Goal: Task Accomplishment & Management: Complete application form

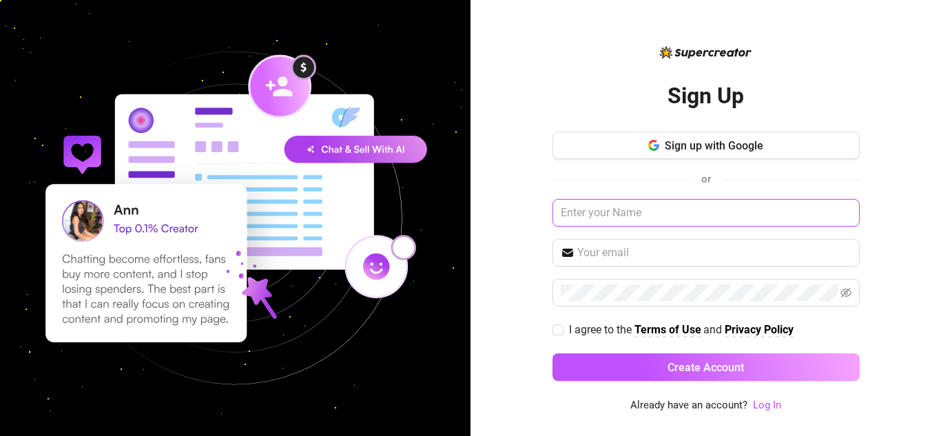
click at [638, 226] on input "text" at bounding box center [705, 213] width 307 height 28
type input "[PERSON_NAME]"
click at [637, 260] on input "text" at bounding box center [714, 252] width 274 height 17
type input "[EMAIL_ADDRESS][DOMAIN_NAME]"
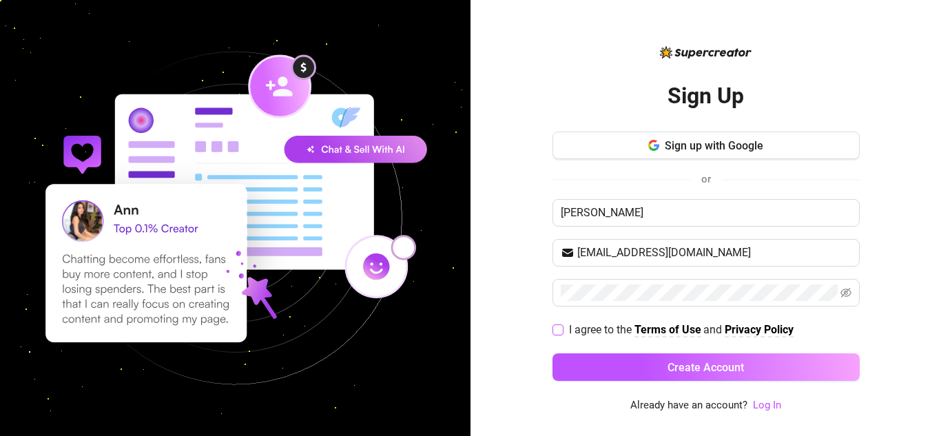
click at [565, 332] on span "I agree to the Terms of Use and Privacy Policy" at bounding box center [680, 329] width 235 height 17
click at [562, 332] on input "I agree to the Terms of Use and Privacy Policy" at bounding box center [557, 329] width 10 height 10
checkbox input "true"
drag, startPoint x: 634, startPoint y: 311, endPoint x: 623, endPoint y: 302, distance: 14.2
click at [623, 302] on div "Sign up with Google or [PERSON_NAME] [EMAIL_ADDRESS][DOMAIN_NAME] I agree to th…" at bounding box center [705, 263] width 307 height 262
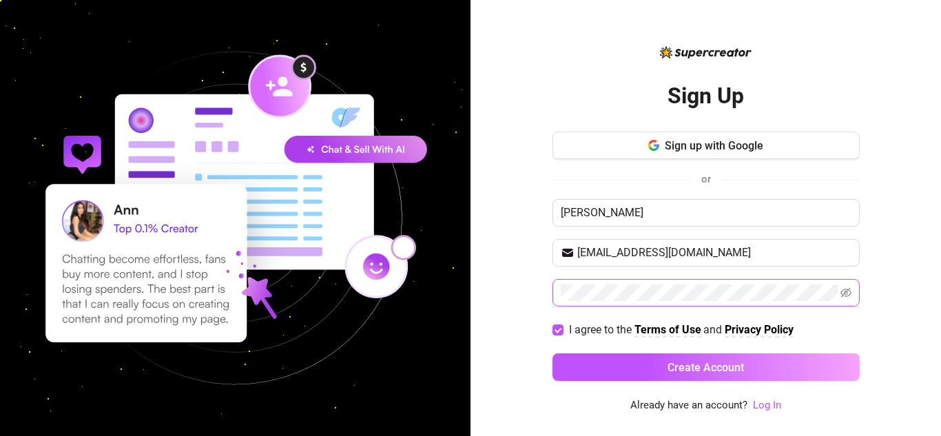
click at [764, 301] on span at bounding box center [705, 293] width 307 height 28
click at [211, 253] on div "Sign Up Sign up with Google or [PERSON_NAME] [EMAIL_ADDRESS][DOMAIN_NAME] I agr…" at bounding box center [470, 218] width 941 height 436
click at [552, 353] on button "Create Account" at bounding box center [705, 367] width 307 height 28
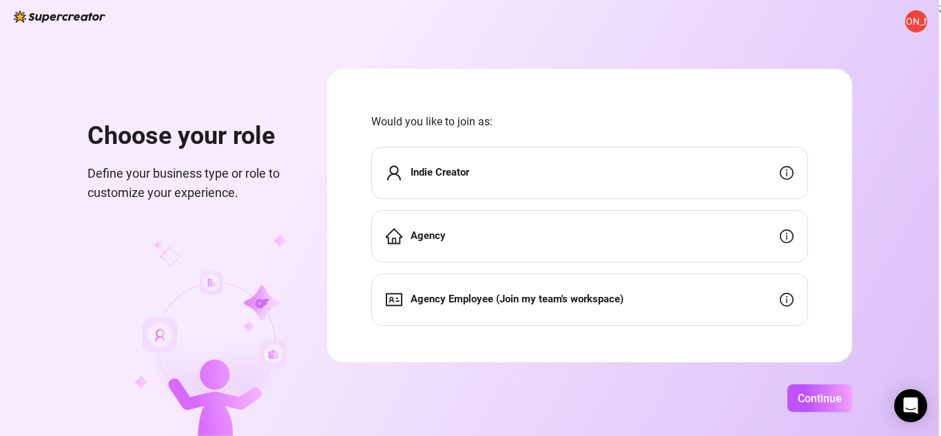
drag, startPoint x: 489, startPoint y: 207, endPoint x: 472, endPoint y: 217, distance: 19.5
click at [477, 214] on div "Indie Creator Agency Agency Employee (Join my team's workspace)" at bounding box center [589, 236] width 437 height 179
click at [479, 181] on div "Indie Creator" at bounding box center [589, 173] width 437 height 52
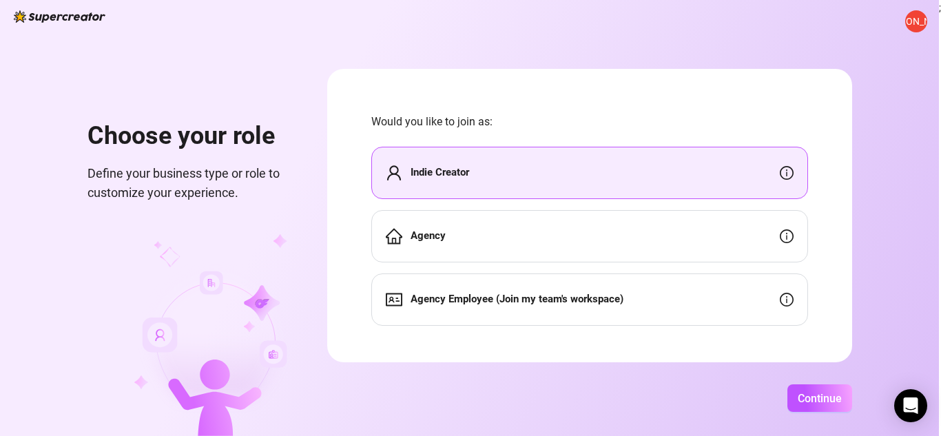
click at [547, 166] on div "Indie Creator" at bounding box center [589, 173] width 437 height 52
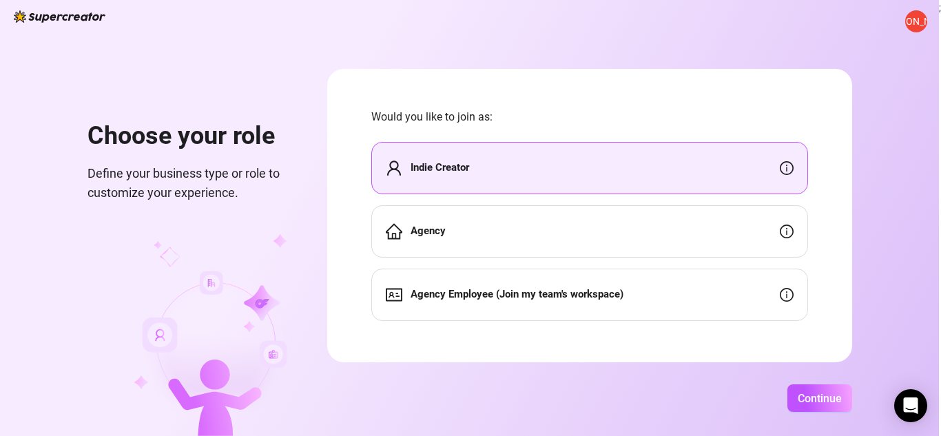
scroll to position [8, 0]
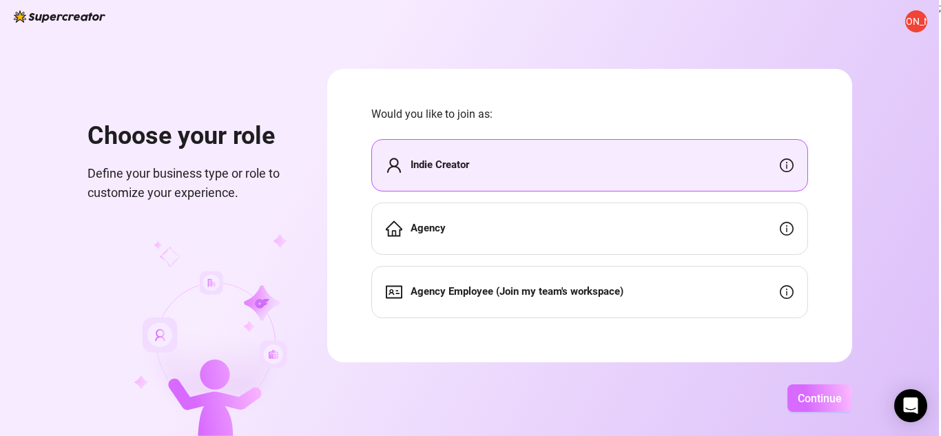
click at [837, 408] on button "Continue" at bounding box center [819, 398] width 65 height 28
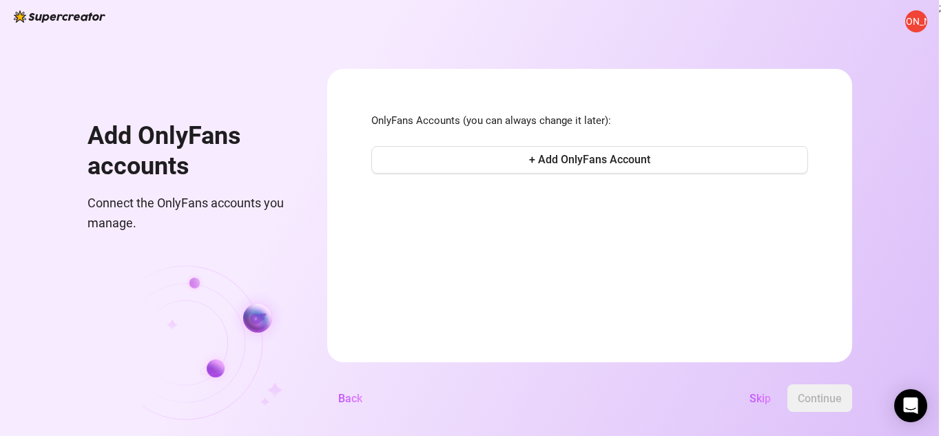
scroll to position [0, 0]
click at [571, 173] on button "+ Add OnlyFans Account" at bounding box center [589, 160] width 437 height 28
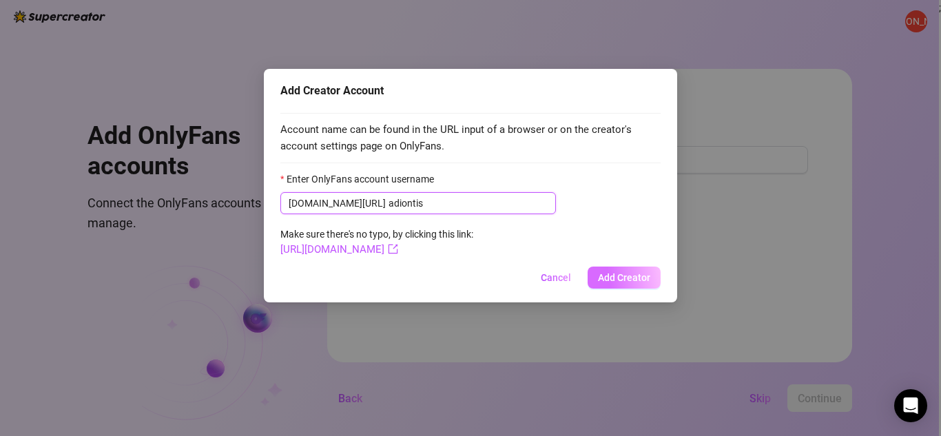
type input "adiontis"
click at [620, 271] on button "Add Creator" at bounding box center [623, 277] width 73 height 22
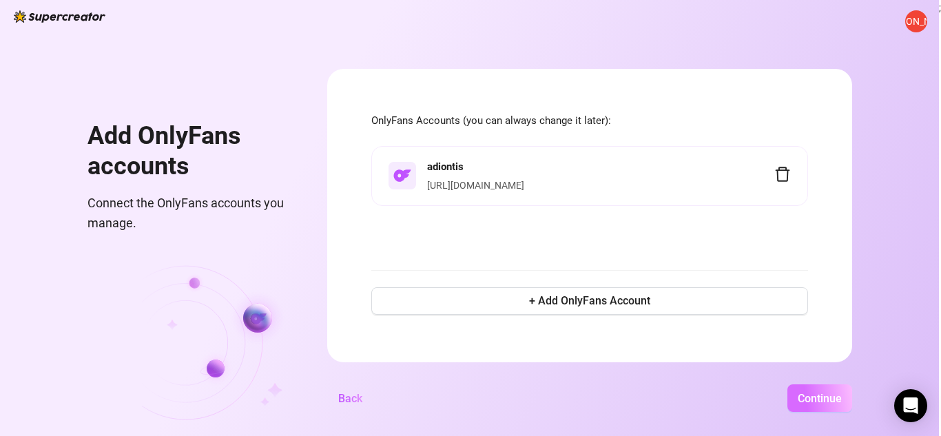
click at [823, 397] on span "Continue" at bounding box center [819, 398] width 44 height 13
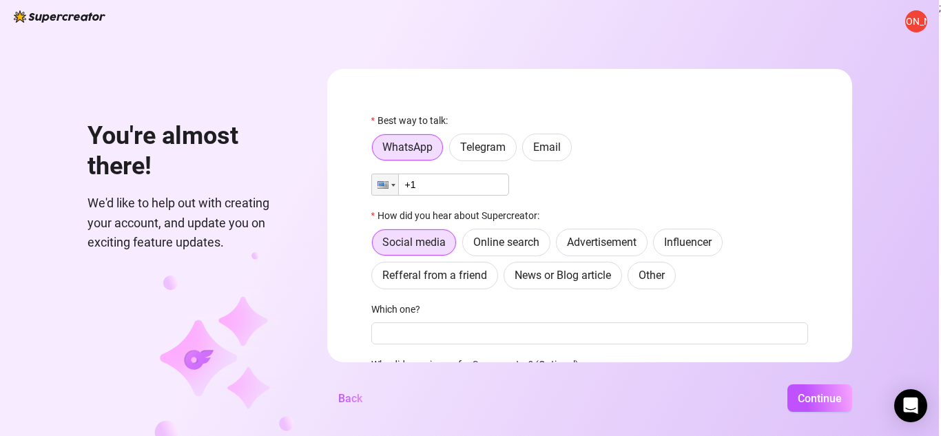
click at [443, 193] on input "+1" at bounding box center [440, 185] width 138 height 22
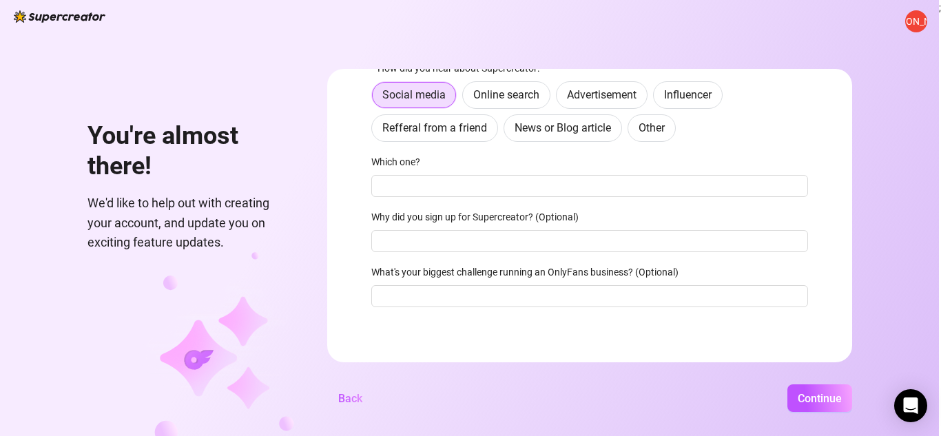
scroll to position [150, 0]
type input "[PHONE_NUMBER]"
click at [830, 408] on button "Continue" at bounding box center [819, 398] width 65 height 28
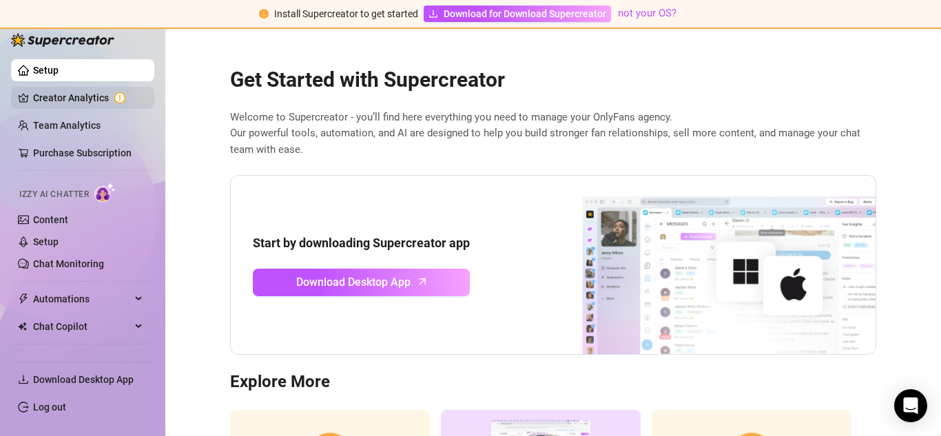
click at [83, 101] on link "Creator Analytics" at bounding box center [88, 98] width 110 height 22
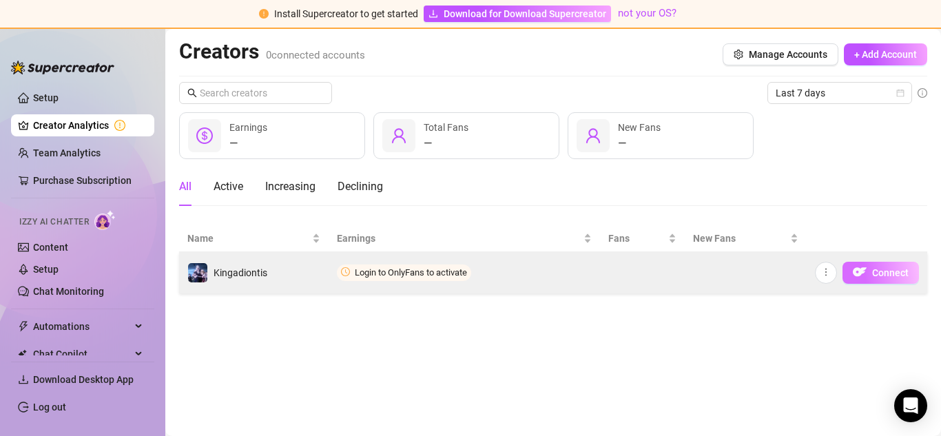
click at [886, 275] on span "Connect" at bounding box center [890, 272] width 36 height 11
click at [863, 271] on img "button" at bounding box center [859, 272] width 14 height 14
click at [824, 277] on span "button" at bounding box center [826, 272] width 10 height 11
click at [874, 262] on button "Connect" at bounding box center [880, 273] width 76 height 22
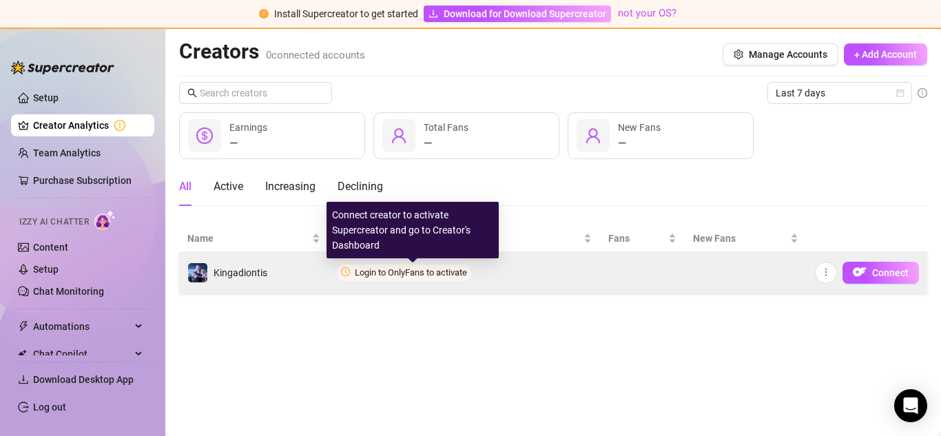
click at [415, 269] on span "Login to OnlyFans to activate" at bounding box center [411, 272] width 112 height 10
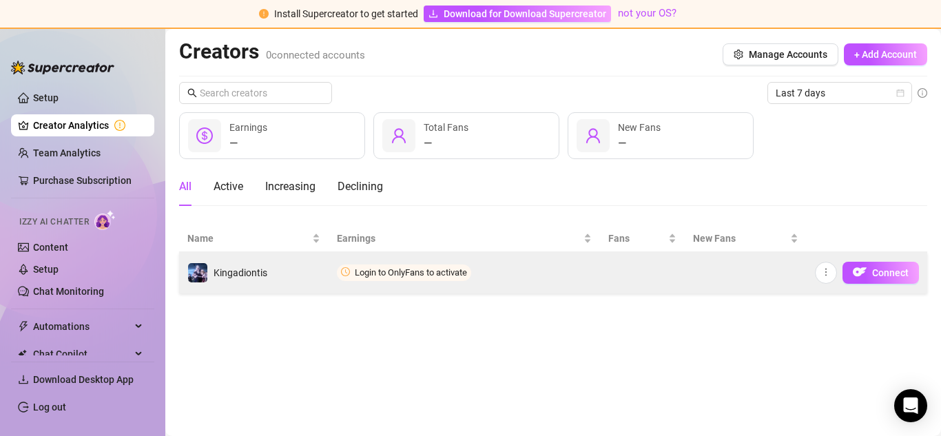
click at [348, 269] on icon "clock-circle" at bounding box center [345, 271] width 9 height 9
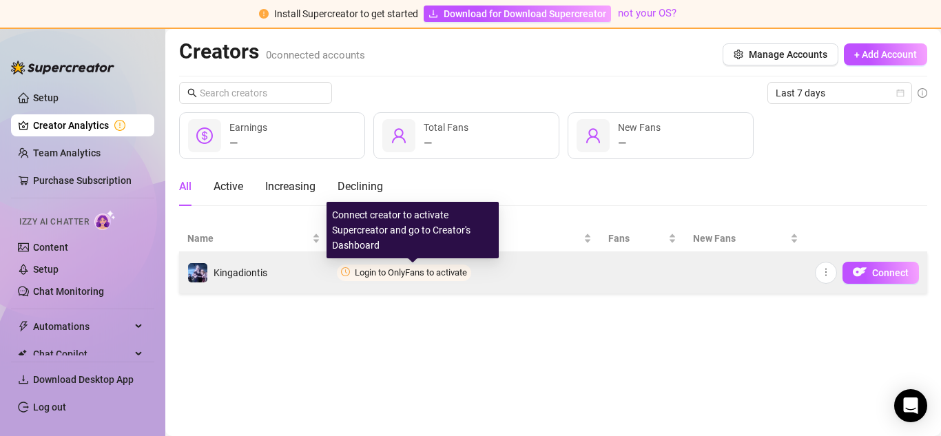
click at [398, 273] on span "Login to OnlyFans to activate" at bounding box center [411, 272] width 112 height 10
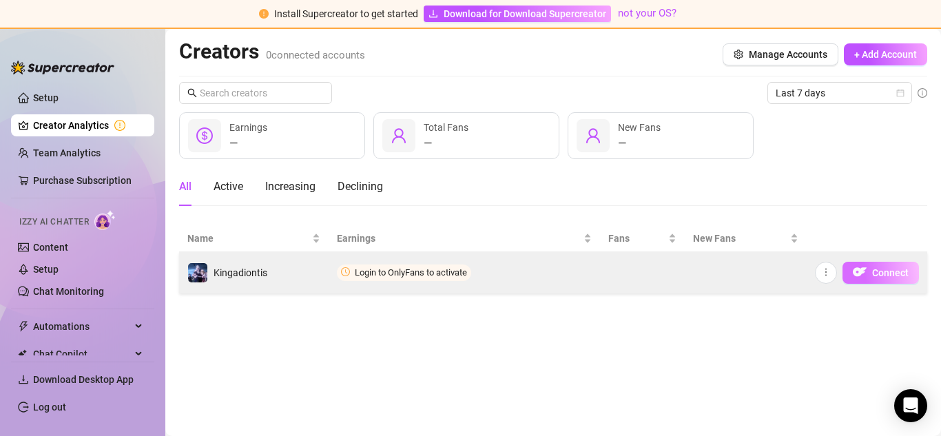
click at [883, 270] on span "Connect" at bounding box center [890, 272] width 36 height 11
click at [833, 274] on button "button" at bounding box center [826, 273] width 22 height 22
click at [865, 274] on img "button" at bounding box center [859, 272] width 14 height 14
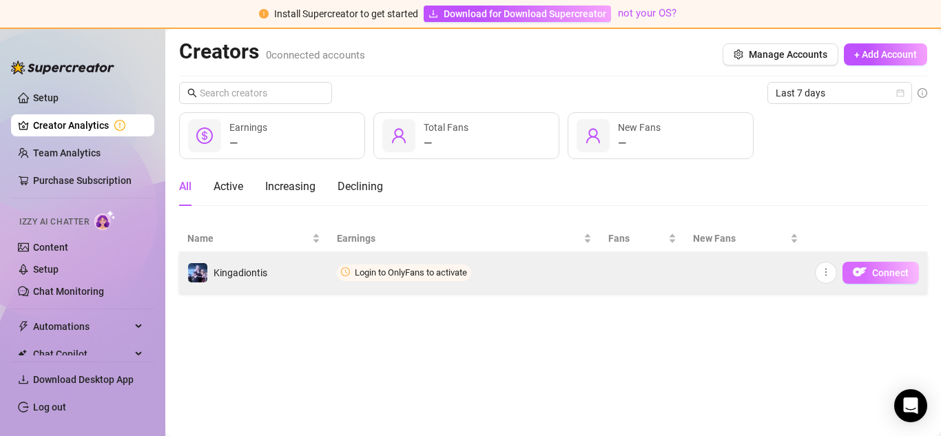
click at [868, 272] on button "Connect" at bounding box center [880, 273] width 76 height 22
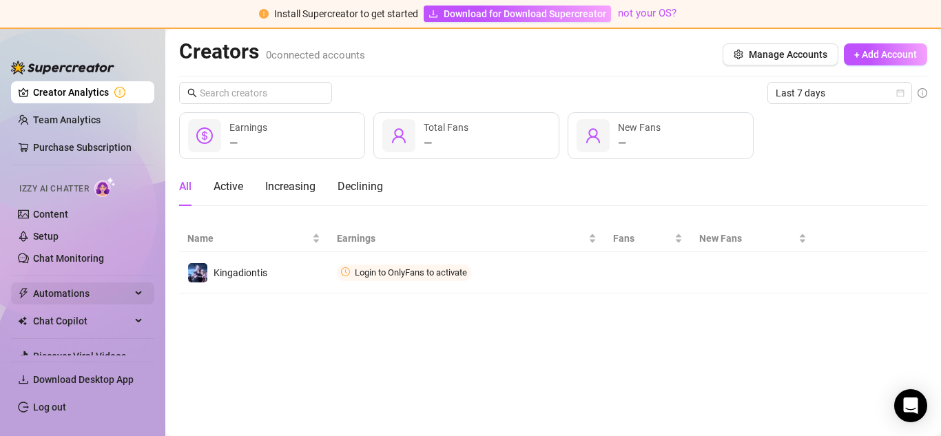
scroll to position [78, 0]
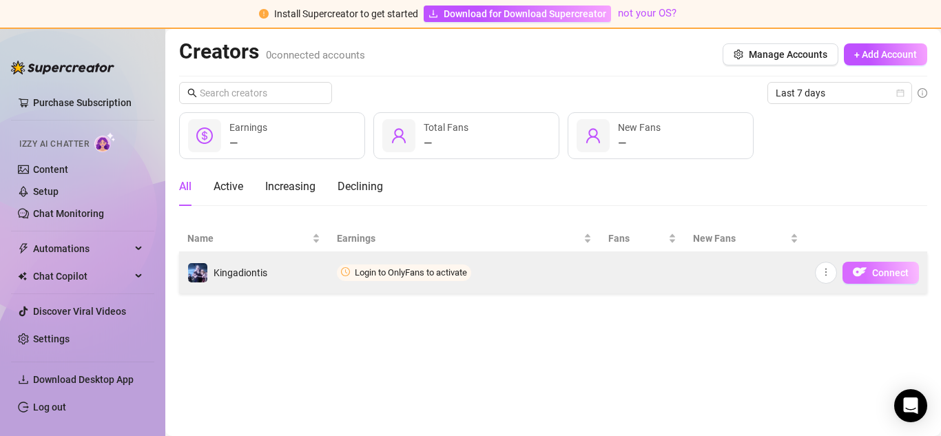
click at [875, 270] on span "Connect" at bounding box center [890, 272] width 36 height 11
click at [871, 274] on button "Connect" at bounding box center [880, 273] width 76 height 22
click at [865, 273] on img "button" at bounding box center [859, 272] width 14 height 14
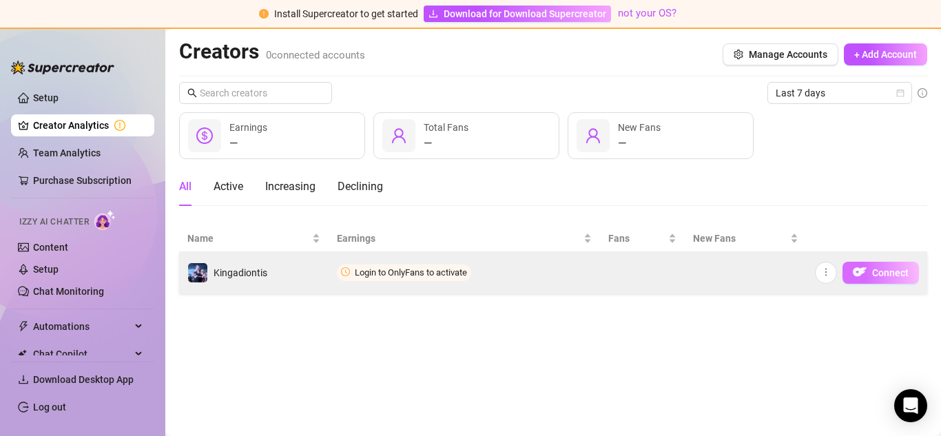
click at [877, 273] on span "Connect" at bounding box center [890, 272] width 36 height 11
click at [863, 280] on span "button" at bounding box center [859, 272] width 14 height 17
click at [861, 274] on img "button" at bounding box center [859, 272] width 14 height 14
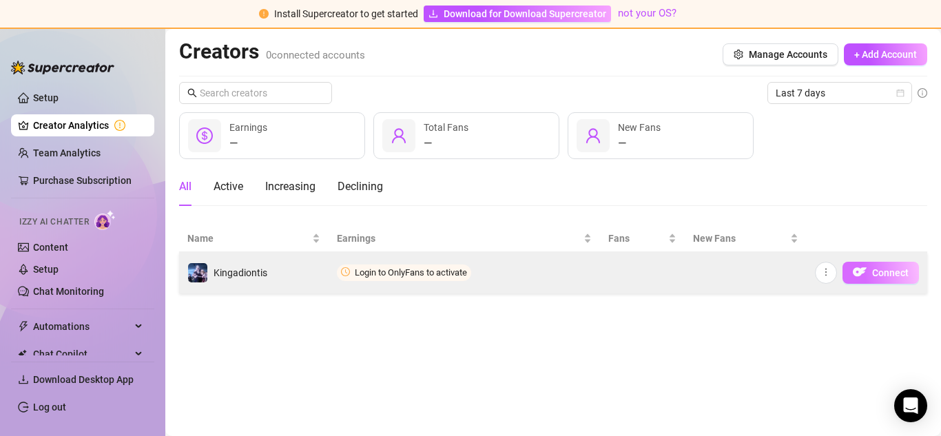
click at [861, 274] on img "button" at bounding box center [859, 272] width 14 height 14
click at [860, 274] on img "button" at bounding box center [859, 272] width 14 height 14
click at [861, 272] on img "button" at bounding box center [859, 272] width 14 height 14
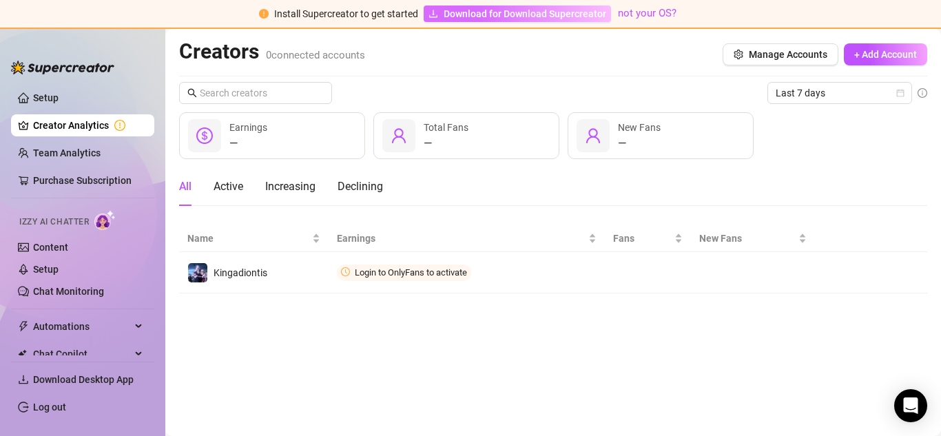
click at [521, 14] on span "Download for Download Supercreator" at bounding box center [524, 13] width 162 height 15
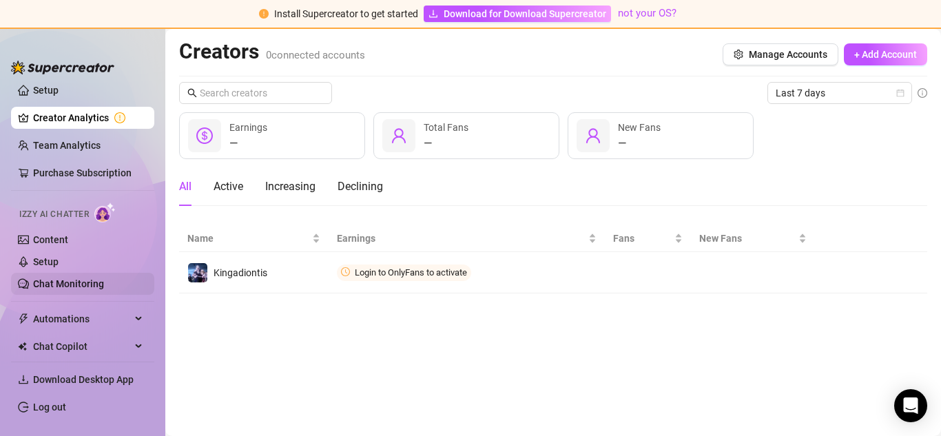
scroll to position [78, 0]
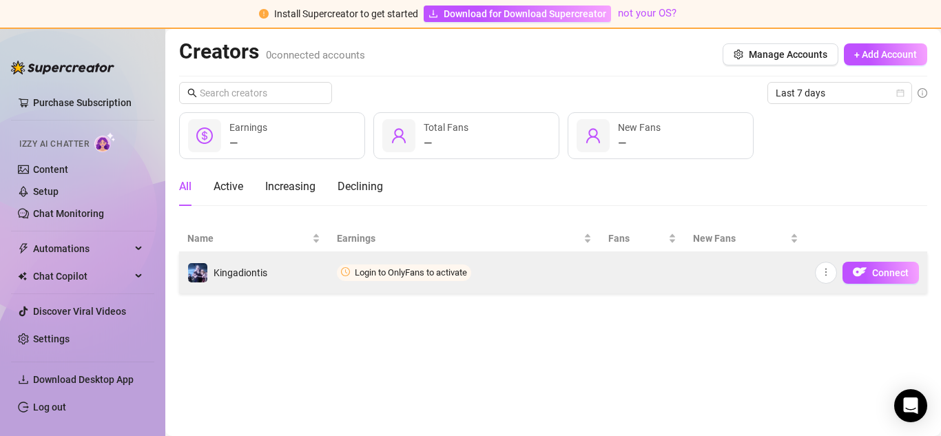
click at [317, 266] on td "Kingadiontis" at bounding box center [253, 272] width 149 height 41
click at [346, 267] on icon "clock-circle" at bounding box center [345, 271] width 9 height 9
click at [346, 274] on icon "clock-circle" at bounding box center [345, 271] width 9 height 9
click at [888, 277] on span "Connect" at bounding box center [890, 272] width 36 height 11
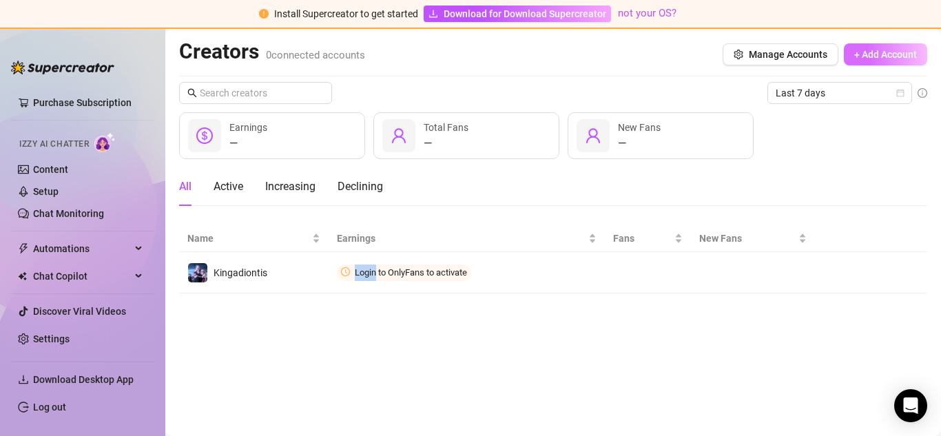
click at [866, 59] on span "+ Add Account" at bounding box center [885, 54] width 63 height 11
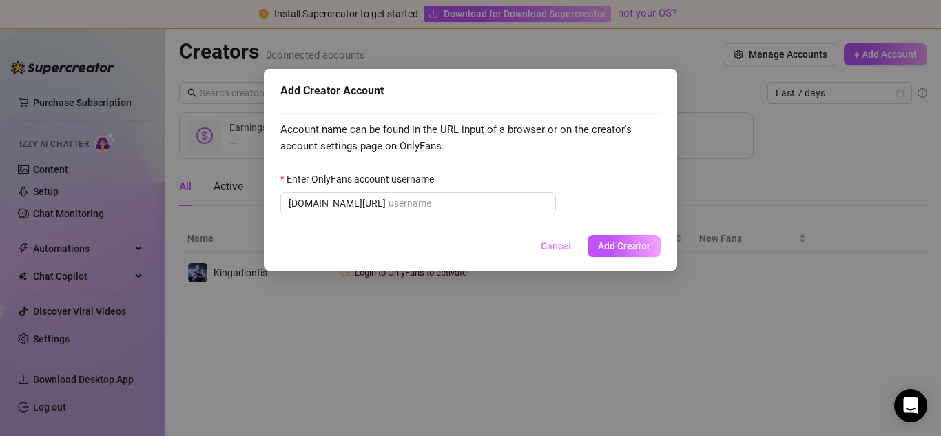
click at [552, 247] on span "Cancel" at bounding box center [556, 245] width 30 height 11
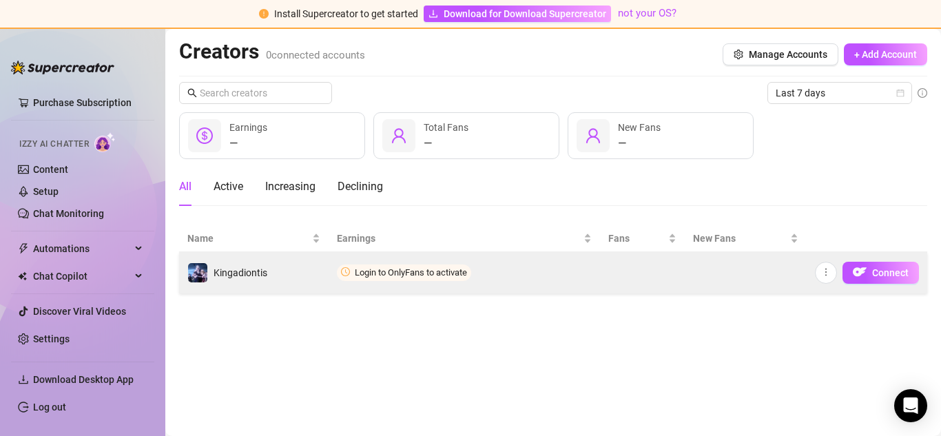
click at [891, 293] on td "Connect" at bounding box center [866, 272] width 120 height 41
click at [883, 278] on button "Connect" at bounding box center [880, 273] width 76 height 22
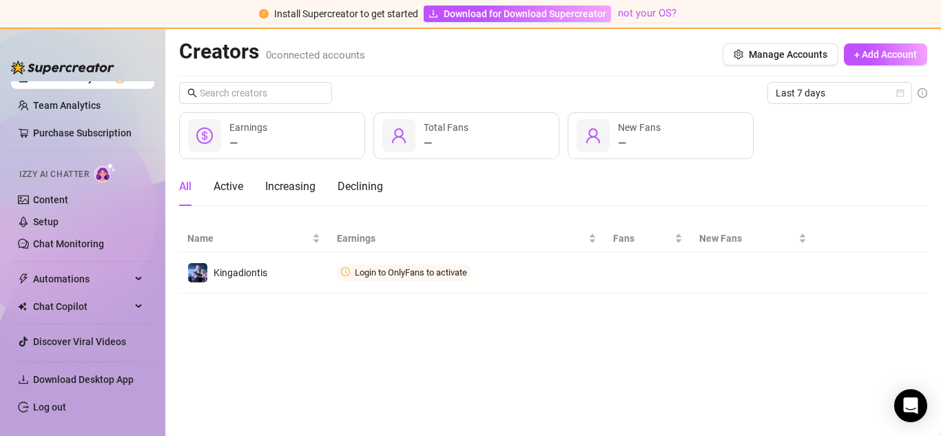
scroll to position [36, 0]
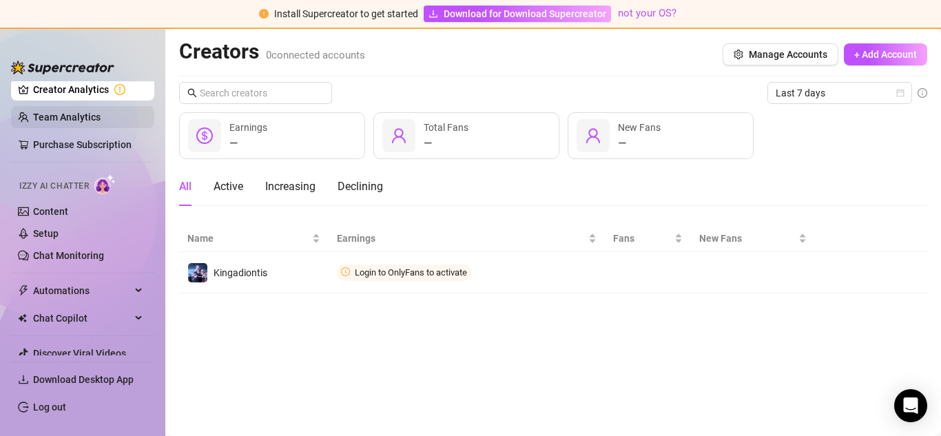
click at [83, 123] on link "Team Analytics" at bounding box center [66, 117] width 67 height 11
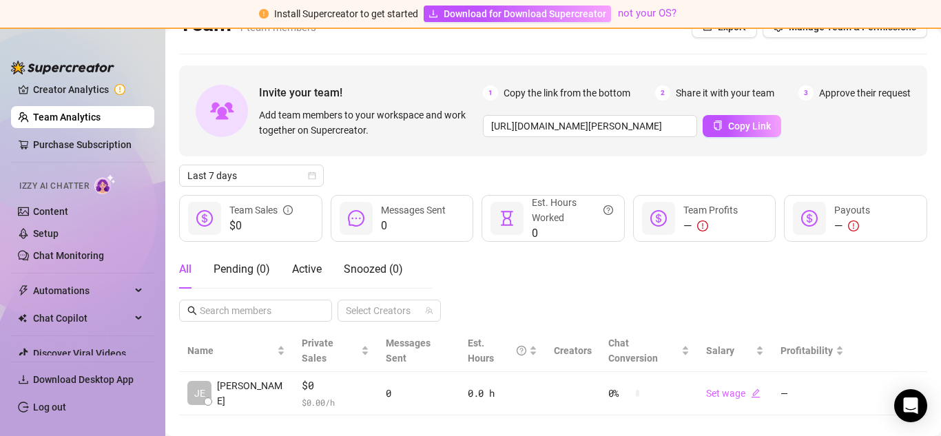
scroll to position [33, 0]
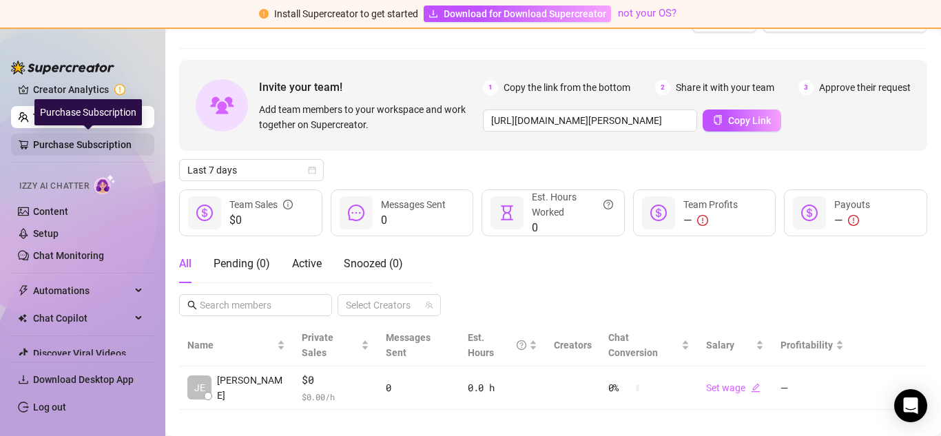
click at [70, 138] on link "Purchase Subscription" at bounding box center [88, 145] width 110 height 22
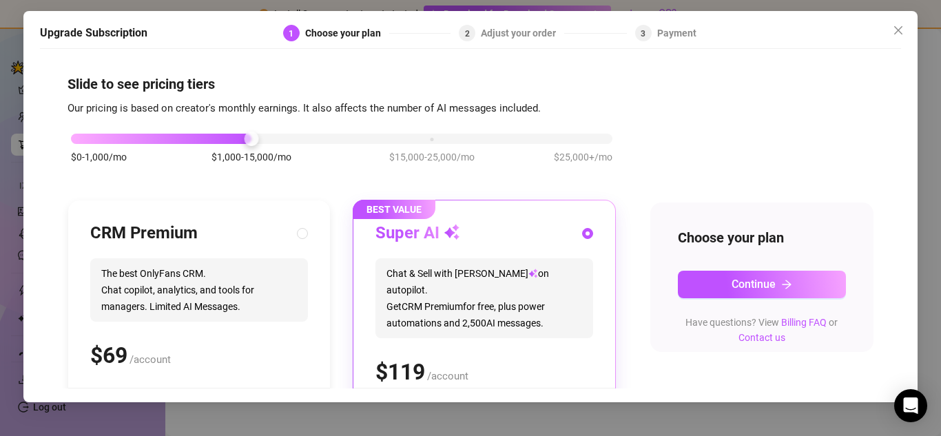
click at [55, 91] on div "Slide to see pricing tiers Our pricing is based on creator's monthly earnings. …" at bounding box center [470, 222] width 861 height 333
click at [903, 32] on span "Close" at bounding box center [898, 30] width 22 height 11
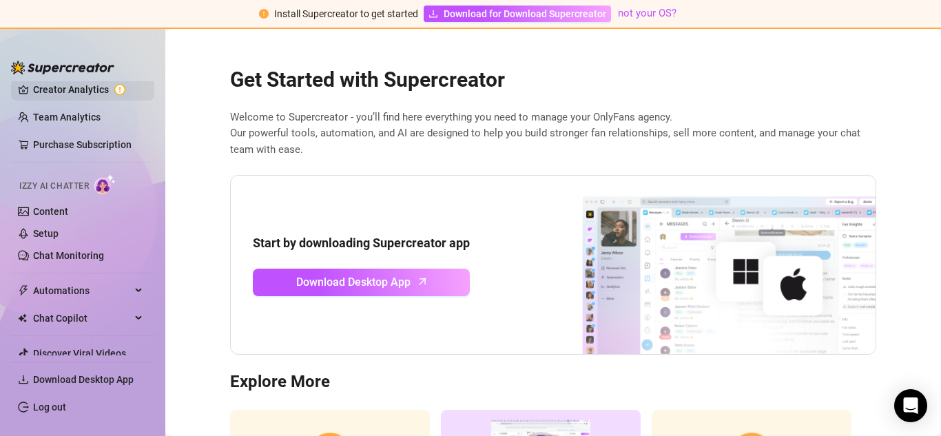
click at [72, 95] on link "Creator Analytics" at bounding box center [88, 89] width 110 height 22
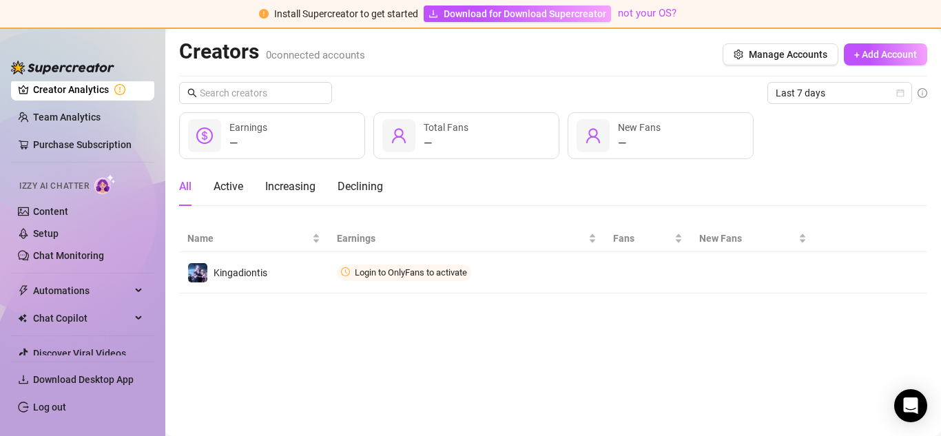
click at [116, 91] on link "Creator Analytics" at bounding box center [88, 89] width 110 height 22
click at [120, 95] on link "Creator Analytics" at bounding box center [88, 89] width 110 height 22
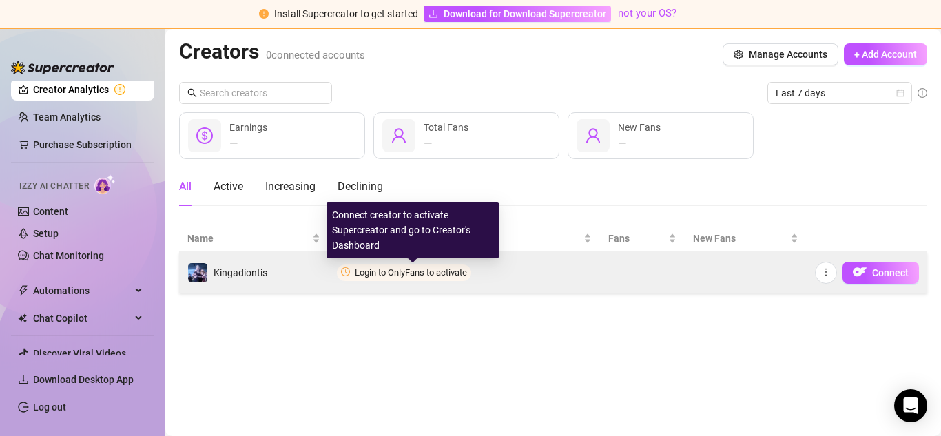
click at [467, 274] on span "Login to OnlyFans to activate" at bounding box center [411, 272] width 112 height 10
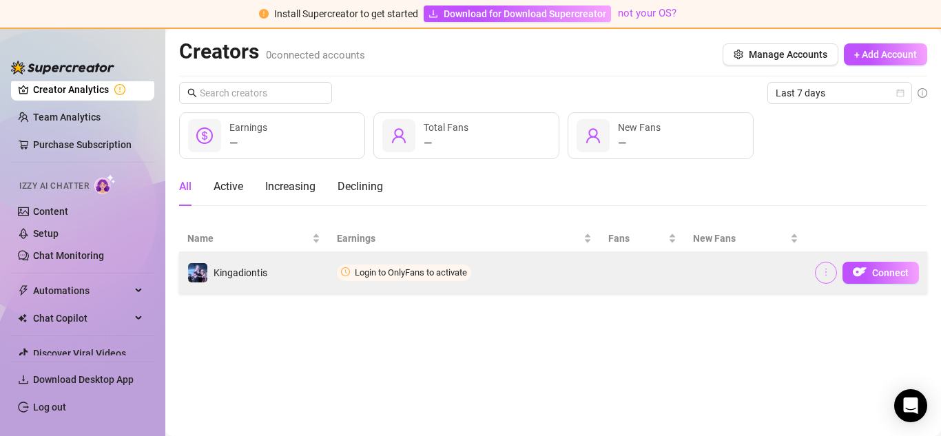
click at [828, 273] on icon "more" at bounding box center [826, 272] width 10 height 10
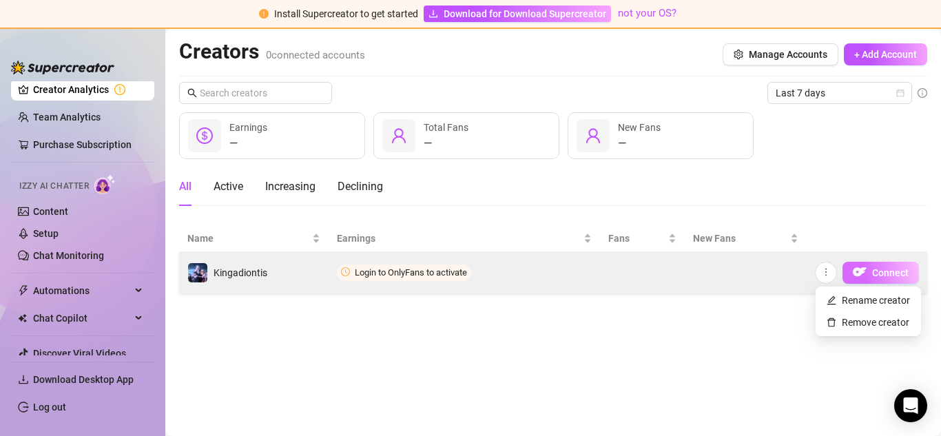
click at [865, 279] on span "button" at bounding box center [859, 272] width 14 height 17
click at [868, 275] on button "Connect" at bounding box center [880, 273] width 76 height 22
click at [401, 264] on span "Login to OnlyFans to activate" at bounding box center [404, 272] width 134 height 17
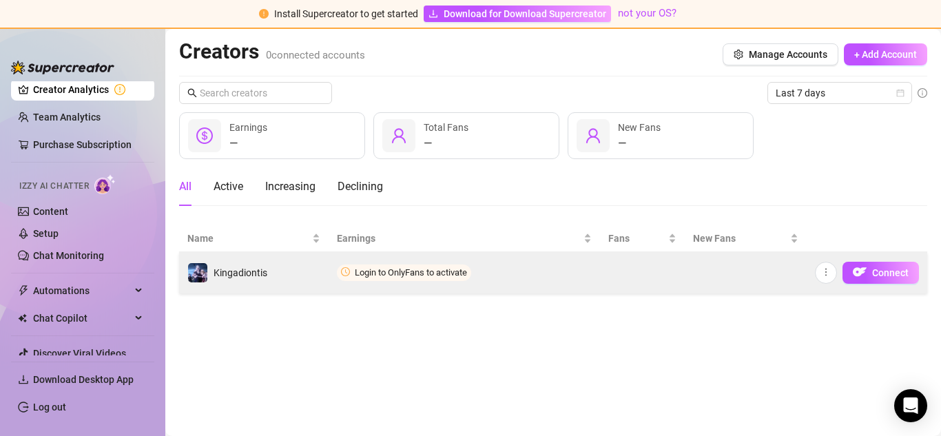
click at [346, 269] on icon "clock-circle" at bounding box center [345, 271] width 9 height 9
click at [346, 274] on icon "clock-circle" at bounding box center [345, 271] width 9 height 9
click at [868, 275] on button "Connect" at bounding box center [880, 273] width 76 height 22
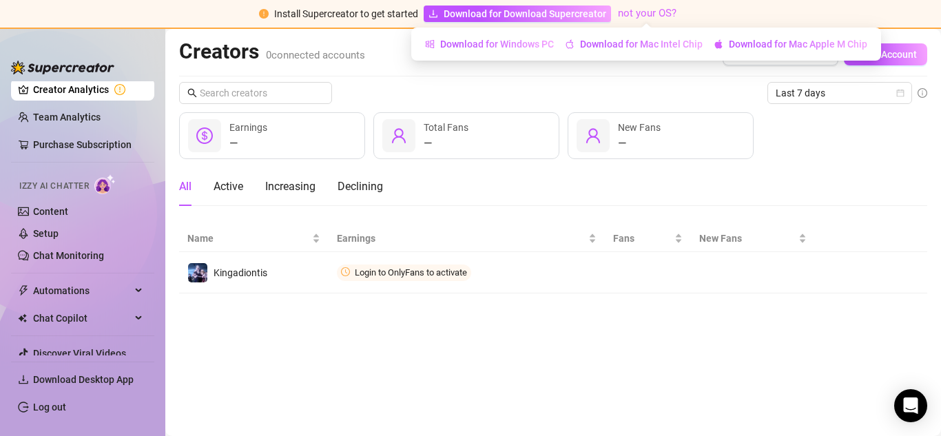
click at [630, 16] on link "not your OS?" at bounding box center [647, 13] width 59 height 12
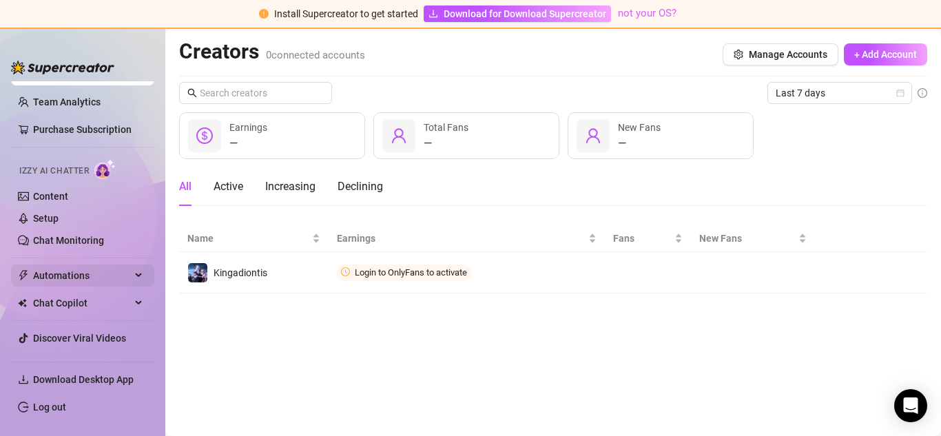
scroll to position [78, 0]
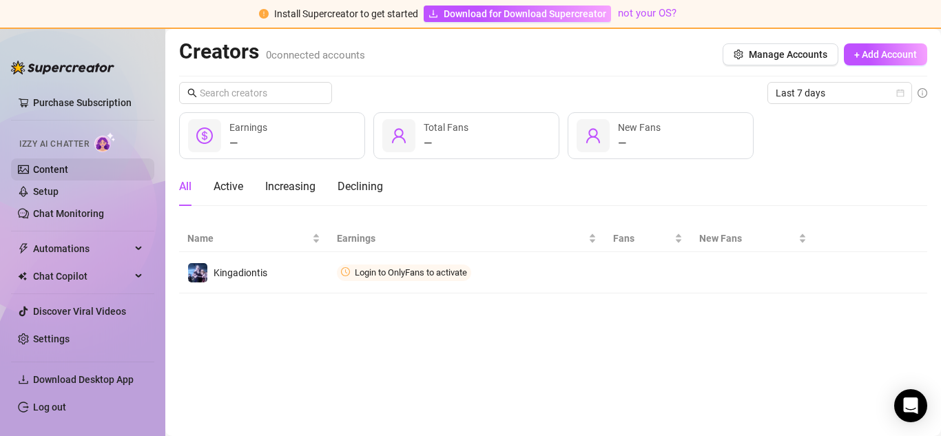
click at [58, 167] on link "Content" at bounding box center [50, 169] width 35 height 11
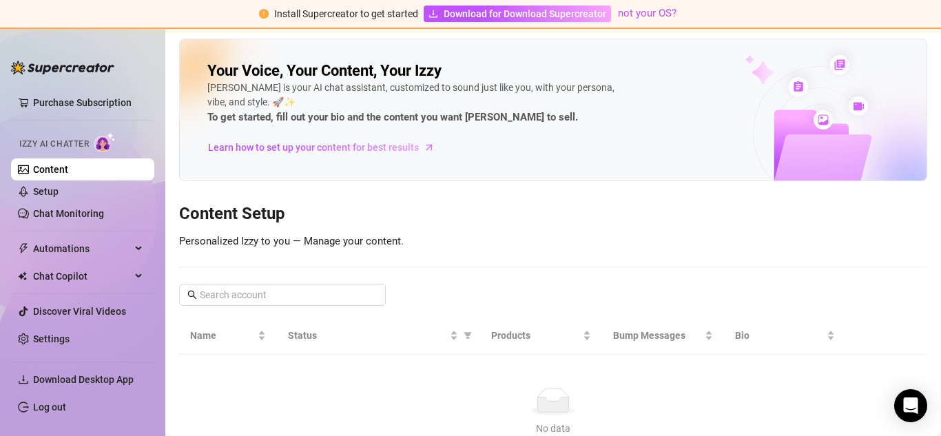
drag, startPoint x: 54, startPoint y: 255, endPoint x: 63, endPoint y: 263, distance: 12.2
click at [55, 255] on span "Automations" at bounding box center [82, 249] width 98 height 22
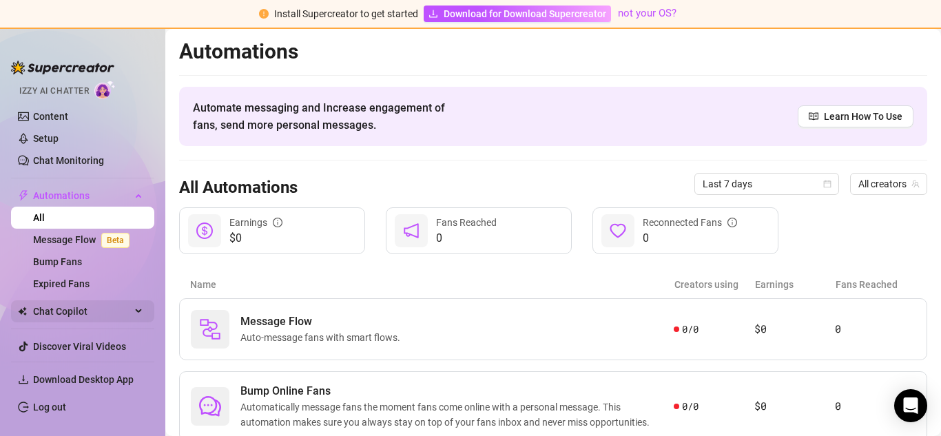
scroll to position [166, 0]
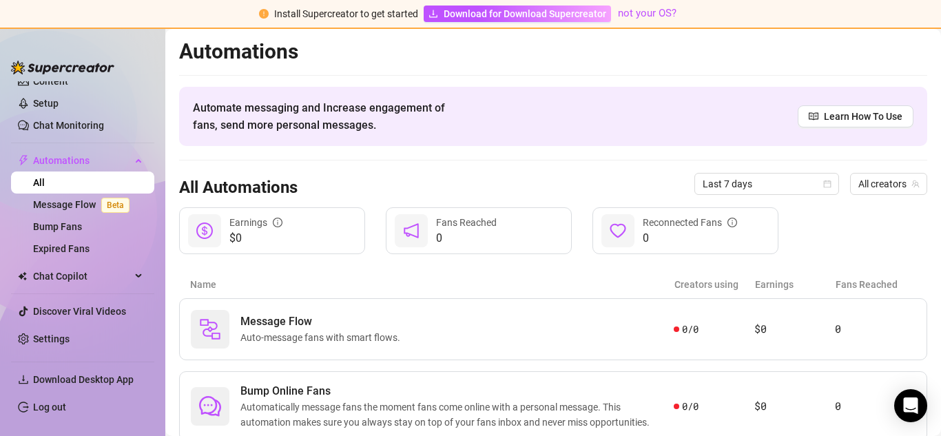
click at [61, 295] on ul "Setup Creator Analytics Team Analytics Purchase Subscription Izzy AI Chatter Co…" at bounding box center [82, 218] width 143 height 274
click at [61, 277] on span "Chat Copilot" at bounding box center [82, 276] width 98 height 22
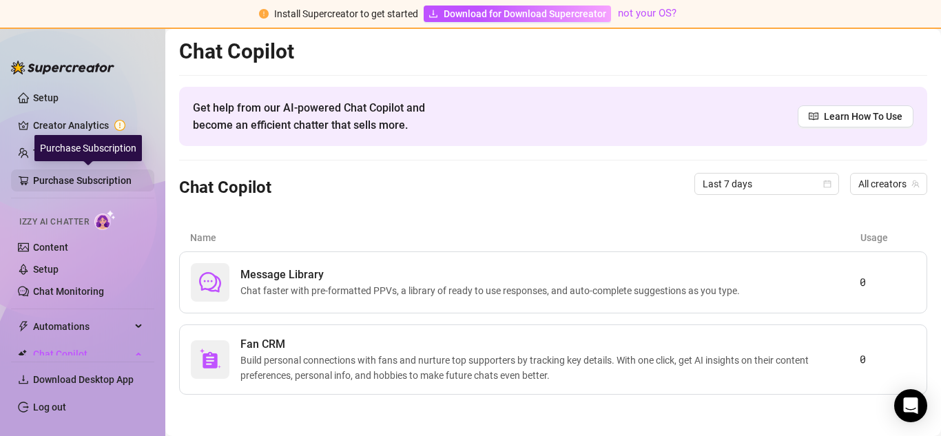
click at [67, 176] on link "Purchase Subscription" at bounding box center [88, 180] width 110 height 22
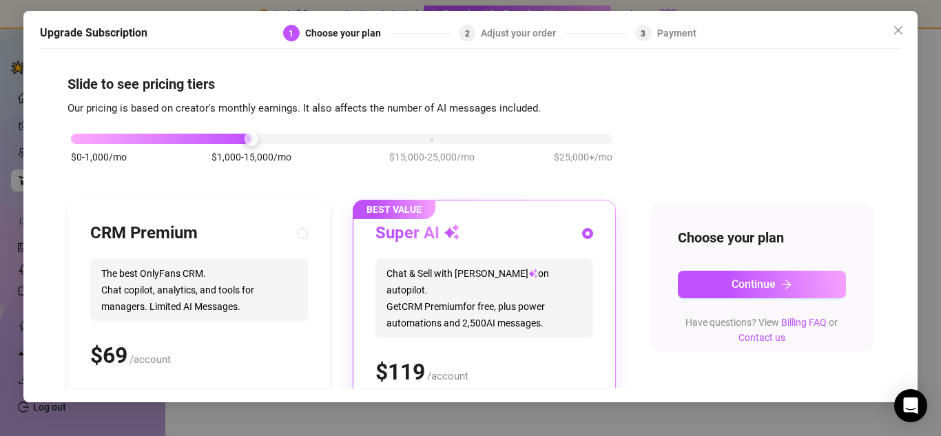
click at [73, 99] on div "Slide to see pricing tiers Our pricing is based on creator's monthly earnings. …" at bounding box center [470, 334] width 806 height 520
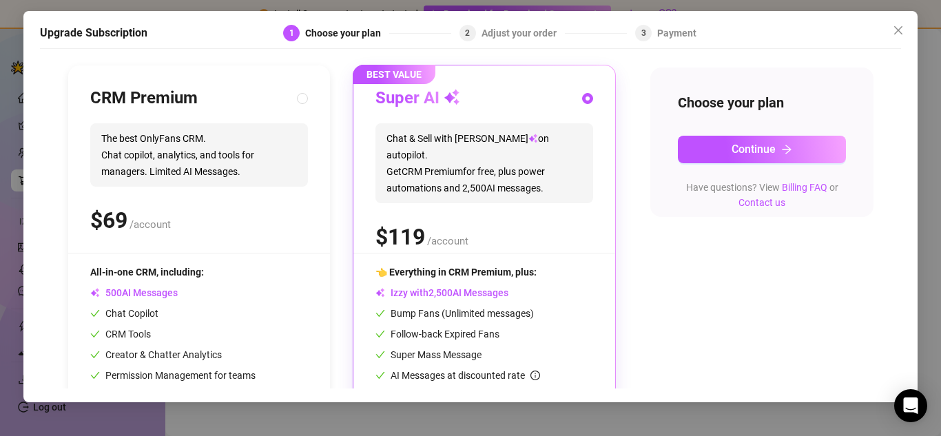
scroll to position [132, 0]
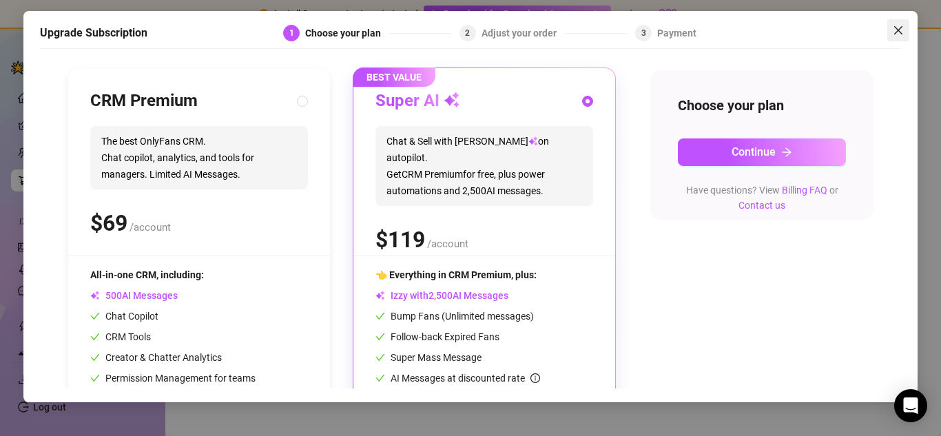
click at [899, 34] on icon "close" at bounding box center [897, 30] width 11 height 11
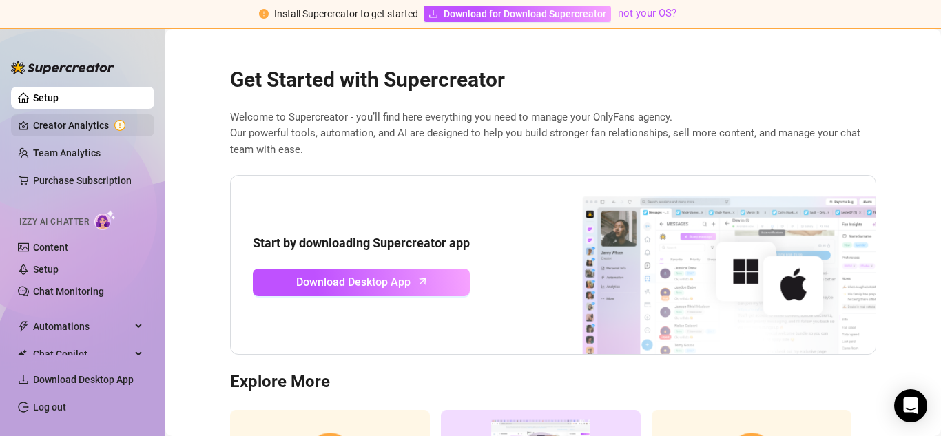
drag, startPoint x: 47, startPoint y: 124, endPoint x: 59, endPoint y: 125, distance: 12.5
click at [46, 124] on link "Creator Analytics" at bounding box center [88, 125] width 110 height 22
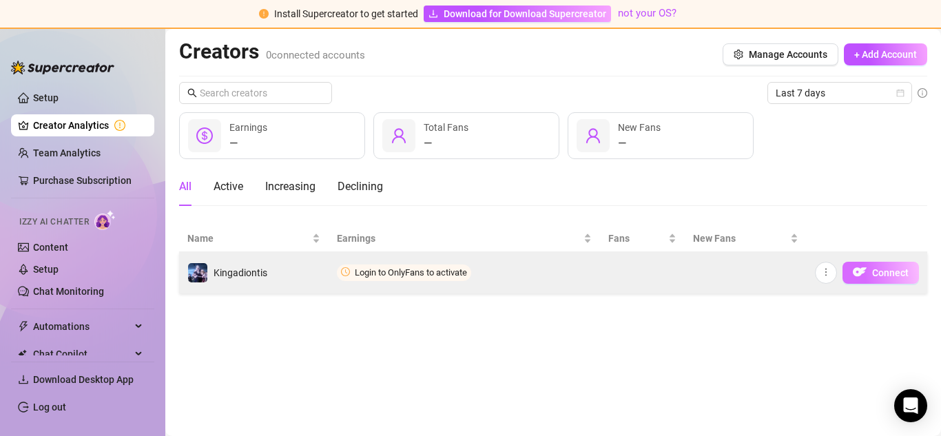
click at [843, 269] on button "Connect" at bounding box center [880, 273] width 76 height 22
click at [846, 271] on button "Connect" at bounding box center [880, 273] width 76 height 22
click at [850, 273] on button "Connect" at bounding box center [880, 273] width 76 height 22
click at [821, 273] on icon "more" at bounding box center [826, 272] width 10 height 10
click at [869, 275] on button "Connect" at bounding box center [880, 273] width 76 height 22
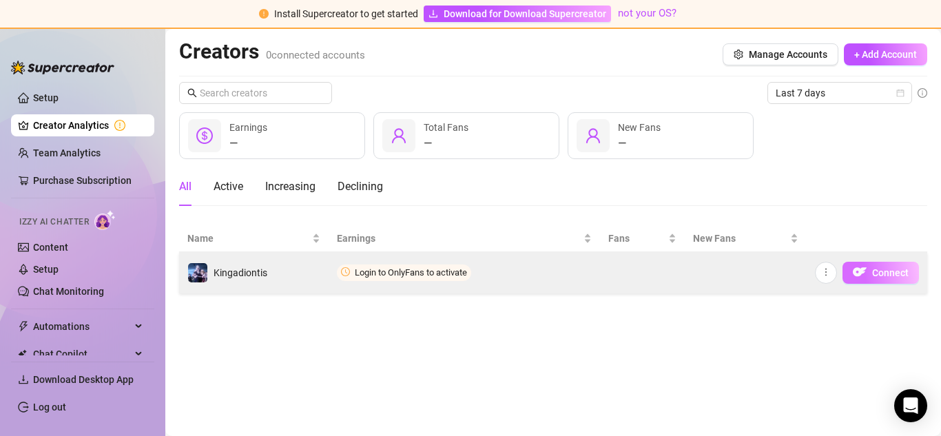
click at [869, 275] on button "Connect" at bounding box center [880, 273] width 76 height 22
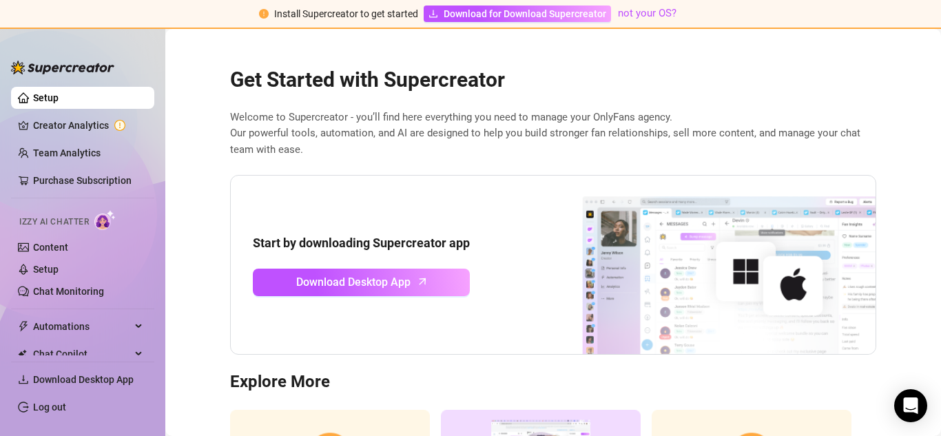
click at [385, 12] on span "Install Supercreator to get started" at bounding box center [346, 13] width 144 height 11
click at [442, 18] on link "Download for Download Supercreator" at bounding box center [516, 14] width 187 height 17
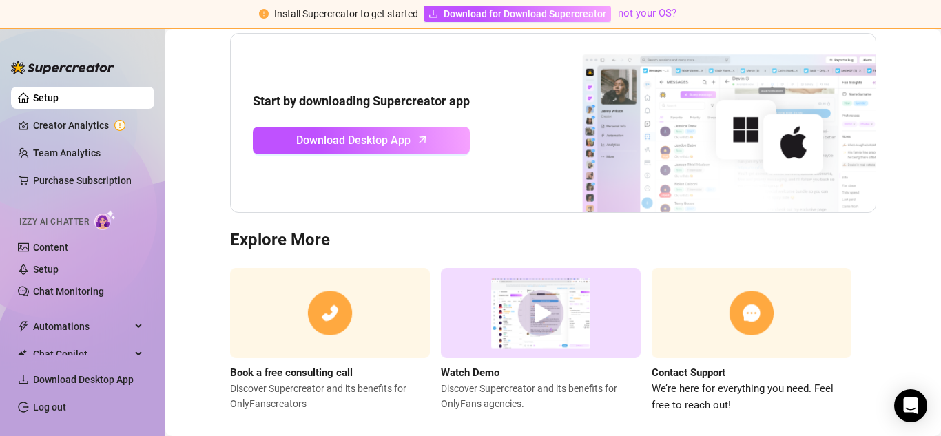
scroll to position [161, 0]
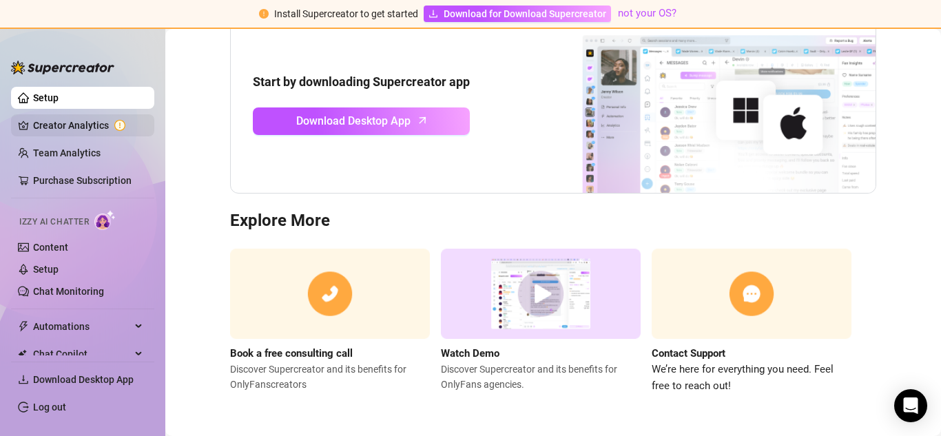
click at [106, 120] on link "Creator Analytics" at bounding box center [88, 125] width 110 height 22
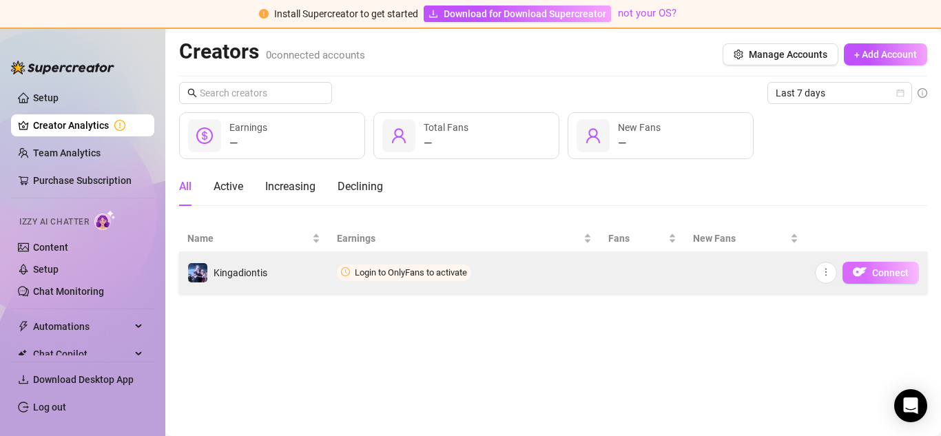
click at [899, 279] on button "Connect" at bounding box center [880, 273] width 76 height 22
click at [883, 254] on td "Connect" at bounding box center [866, 272] width 120 height 41
click at [830, 273] on button "button" at bounding box center [826, 273] width 22 height 22
click at [873, 282] on button "Connect" at bounding box center [880, 273] width 76 height 22
click at [872, 281] on button "Connect" at bounding box center [880, 273] width 76 height 22
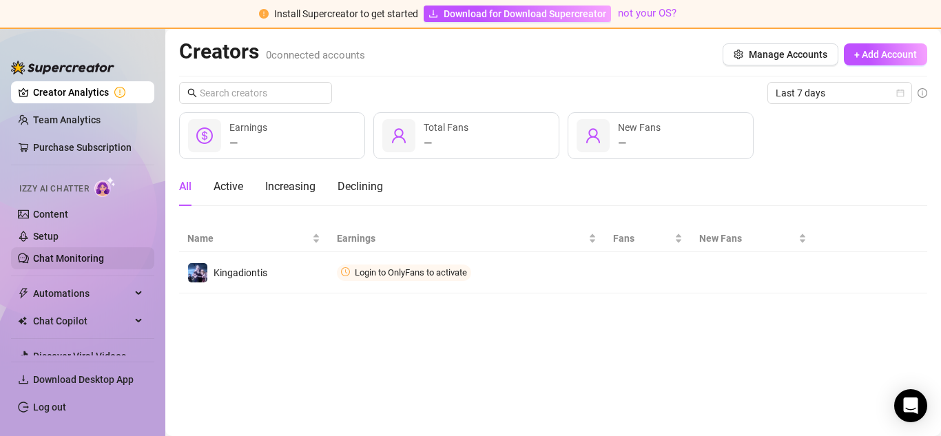
scroll to position [78, 0]
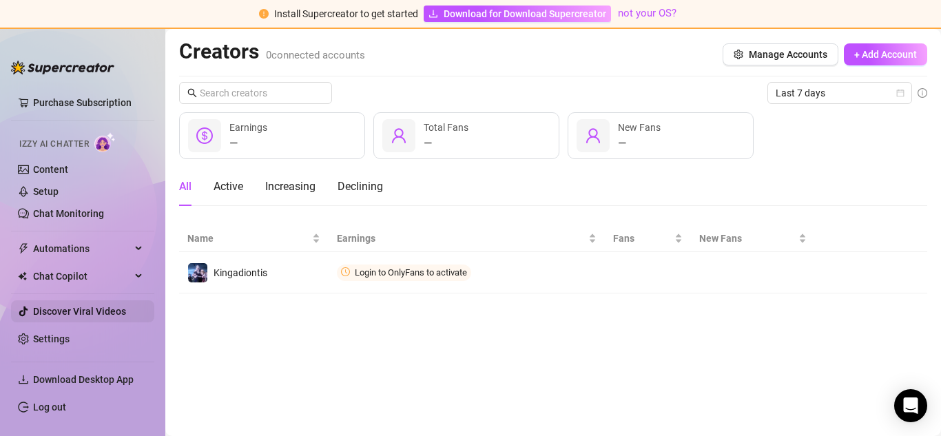
click at [98, 308] on link "Discover Viral Videos" at bounding box center [79, 311] width 93 height 11
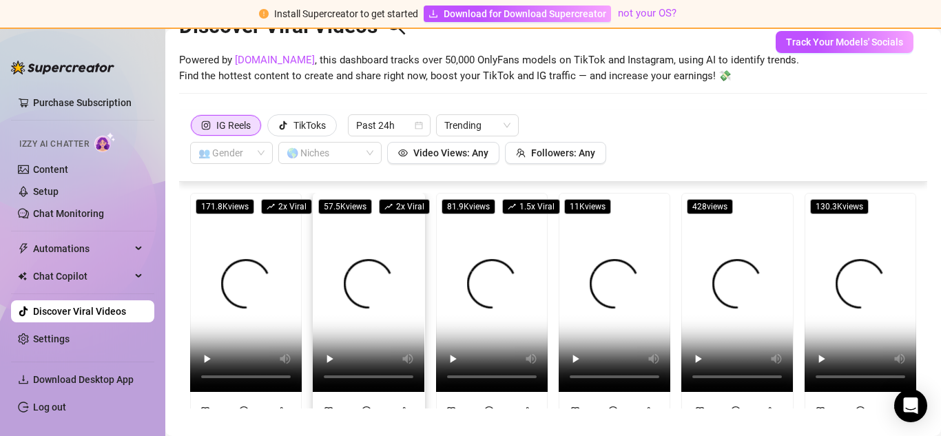
scroll to position [59, 0]
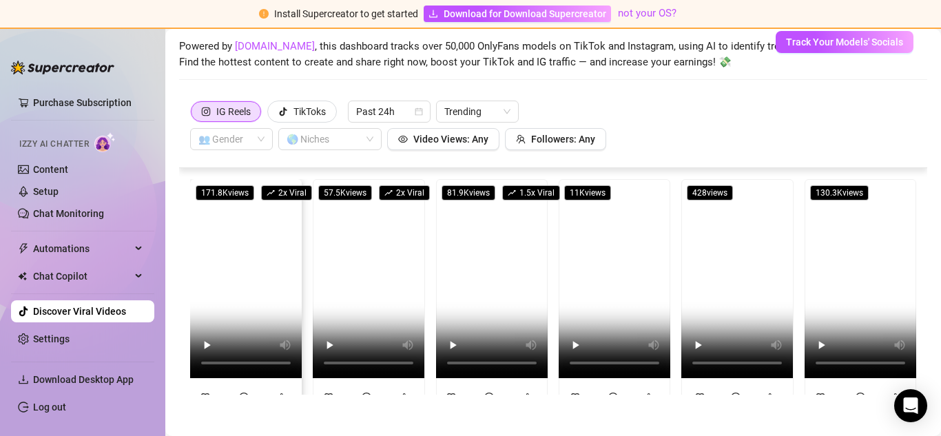
click at [232, 312] on video at bounding box center [246, 278] width 112 height 199
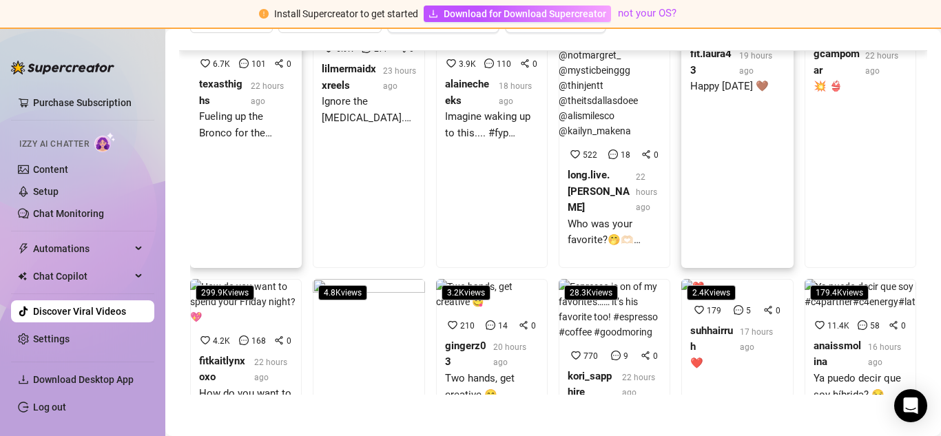
scroll to position [212, 0]
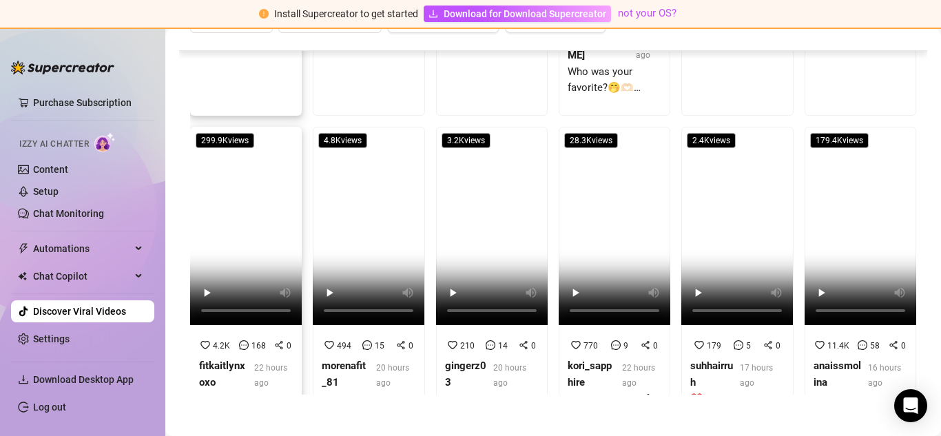
click at [235, 210] on video at bounding box center [246, 226] width 112 height 199
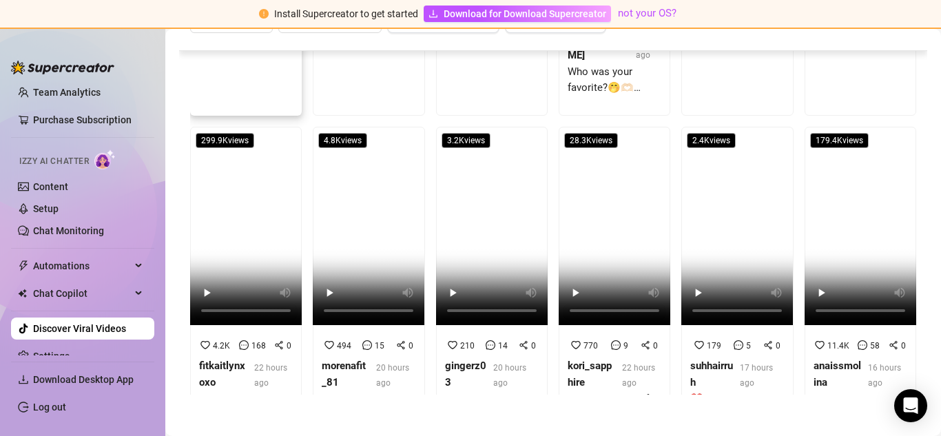
scroll to position [0, 0]
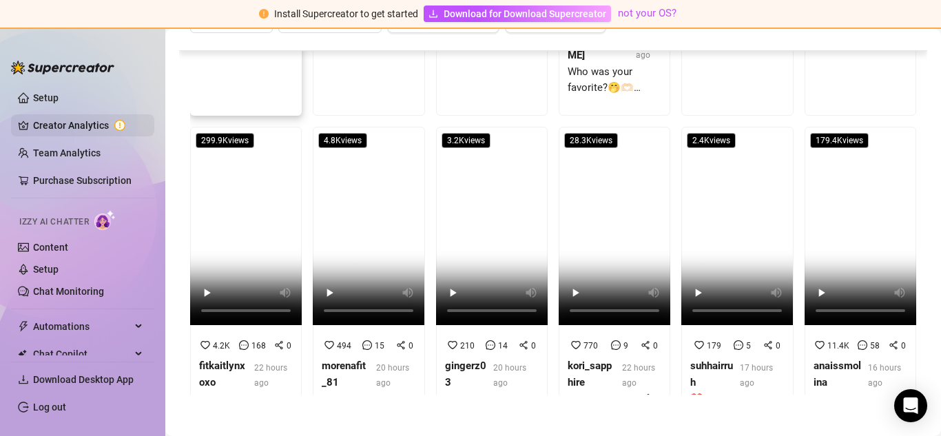
click at [91, 121] on link "Creator Analytics" at bounding box center [88, 125] width 110 height 22
